Goal: Transaction & Acquisition: Obtain resource

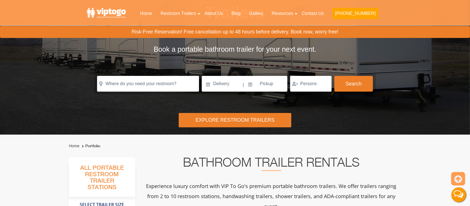
scroll to position [112, 0]
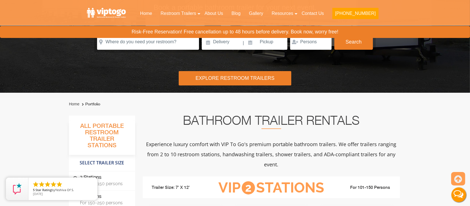
click at [112, 176] on label "2 Stations For 100-150 persons" at bounding box center [102, 180] width 58 height 17
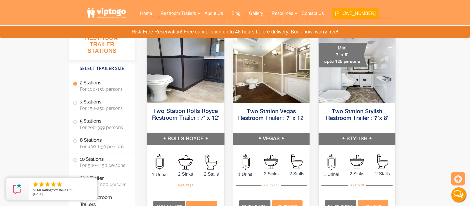
scroll to position [295, 0]
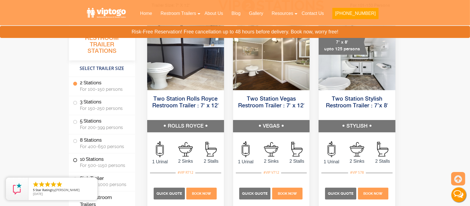
click at [104, 164] on span "For 500-1150 persons" at bounding box center [104, 165] width 48 height 5
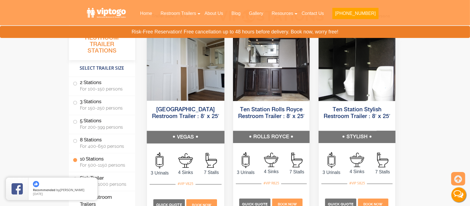
scroll to position [1335, 0]
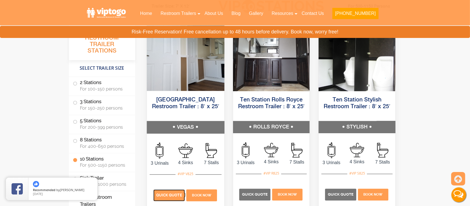
click at [167, 196] on span "Quick Quote" at bounding box center [169, 195] width 26 height 4
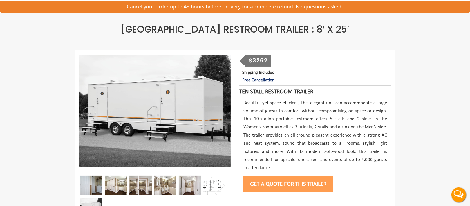
scroll to position [28, 0]
click at [215, 185] on img at bounding box center [214, 185] width 22 height 20
